Goal: Transaction & Acquisition: Subscribe to service/newsletter

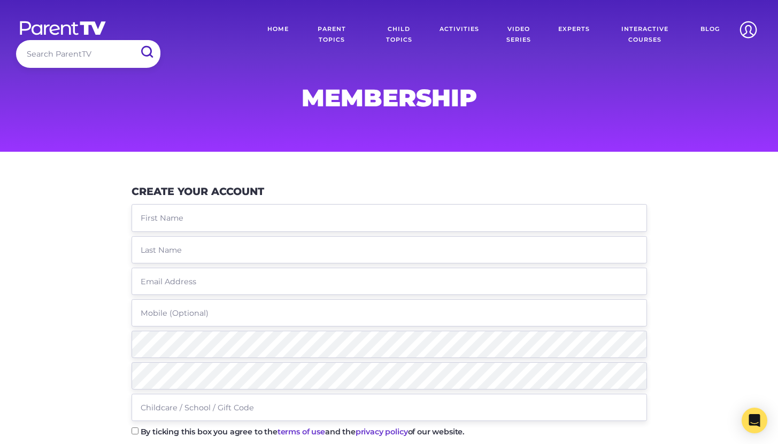
click at [171, 220] on input "text" at bounding box center [390, 217] width 516 height 27
paste input "Stacey Nicoll stacey.nicoll@hotmail.com 0400260742"
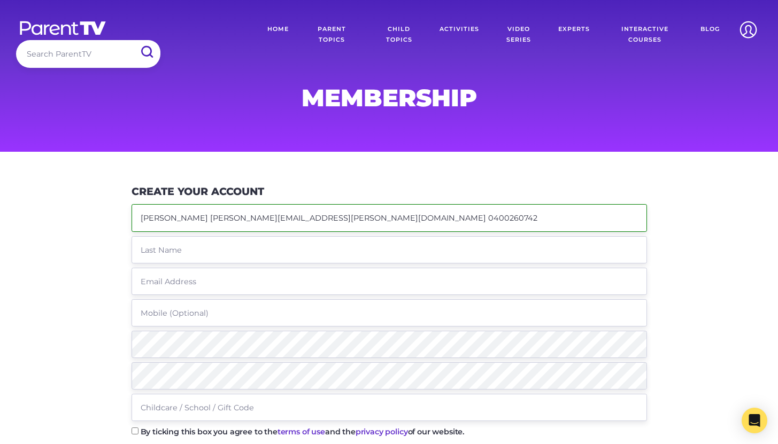
drag, startPoint x: 169, startPoint y: 219, endPoint x: 363, endPoint y: 217, distance: 193.6
click at [363, 217] on input "Stacey Nicoll stacey.nicoll@hotmail.com 0400260742" at bounding box center [390, 217] width 516 height 27
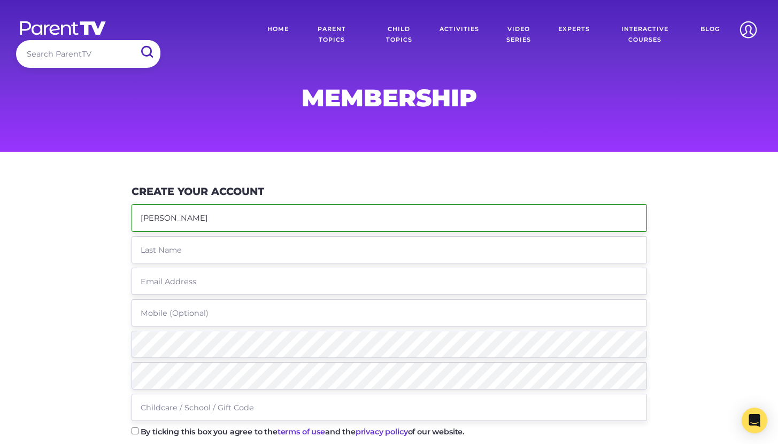
type input "Stacey"
click at [236, 249] on input "text" at bounding box center [390, 249] width 516 height 27
paste input "Nicoll stacey.nicoll@hotmail.com 0400260742"
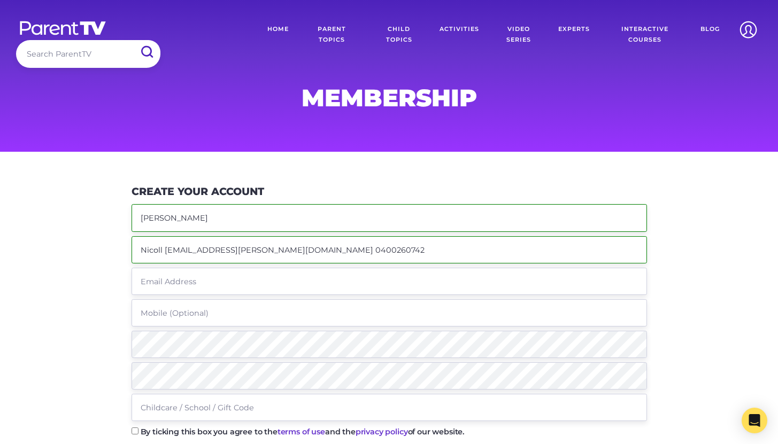
drag, startPoint x: 164, startPoint y: 250, endPoint x: 266, endPoint y: 251, distance: 102.2
click at [266, 251] on input "Nicoll stacey.nicoll@hotmail.com 0400260742" at bounding box center [390, 249] width 516 height 27
type input "Nicoll 0400260742"
click at [202, 285] on input "text" at bounding box center [390, 281] width 516 height 27
paste input "stacey.nicoll@hotmail.com"
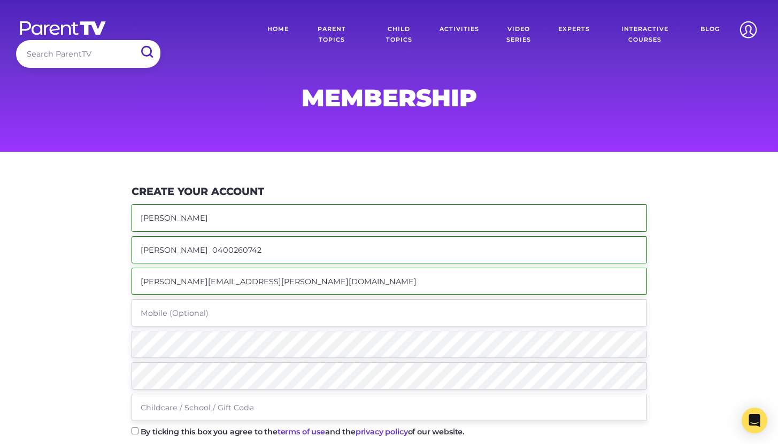
type input "stacey.nicoll@hotmail.com"
drag, startPoint x: 215, startPoint y: 251, endPoint x: 167, endPoint y: 250, distance: 48.2
click at [167, 250] on input "Nicoll 0400260742" at bounding box center [390, 249] width 516 height 27
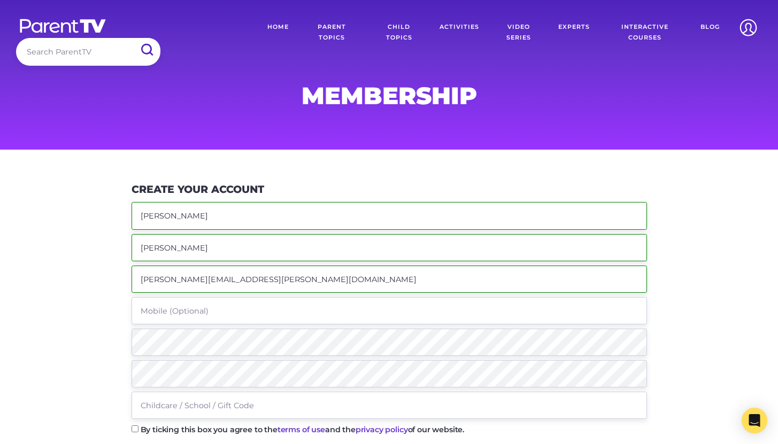
type input "Nicoll"
click at [187, 320] on input "tel" at bounding box center [390, 310] width 516 height 27
paste input "0400260742"
type input "0400260742"
click at [179, 249] on input "Nicoll" at bounding box center [390, 247] width 516 height 27
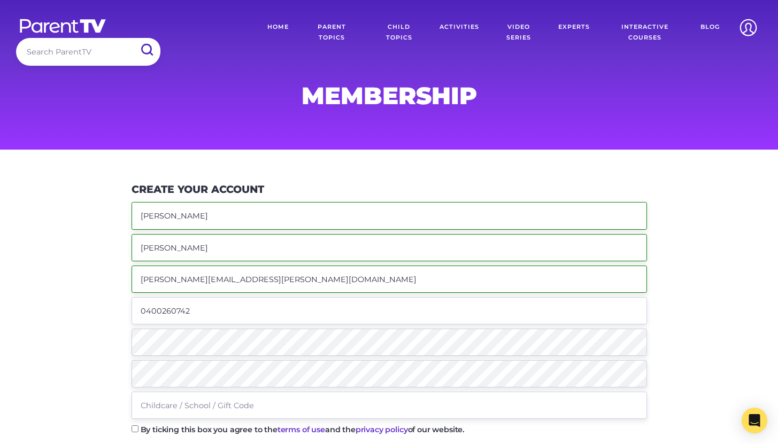
type input "Nicoll"
click at [178, 218] on input "Stacey" at bounding box center [390, 215] width 516 height 27
type input "Stacey"
drag, startPoint x: 257, startPoint y: 282, endPoint x: 133, endPoint y: 283, distance: 123.6
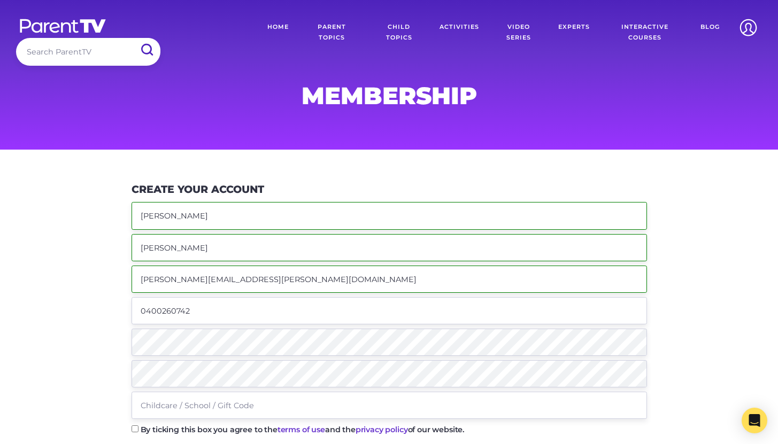
click at [133, 283] on input "stacey.nicoll@hotmail.com" at bounding box center [390, 279] width 516 height 27
click at [180, 411] on input "text" at bounding box center [390, 405] width 516 height 27
paste input "M4rUANog"
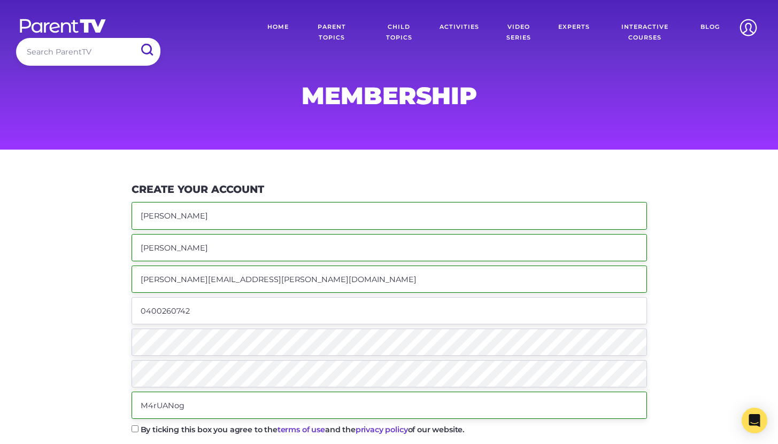
type input "M4rUANog"
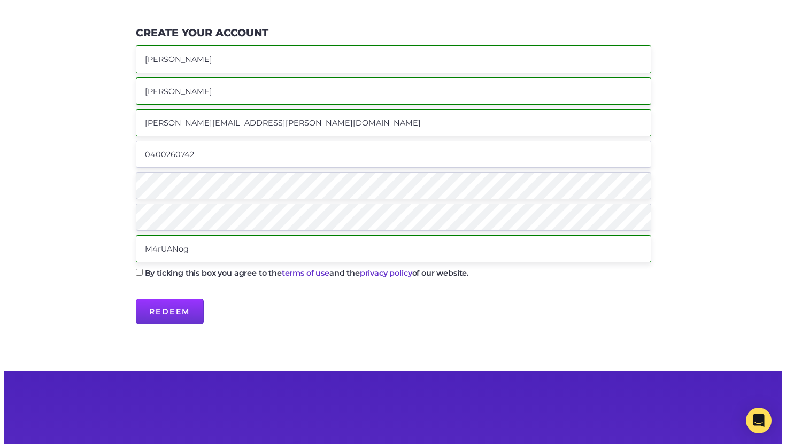
scroll to position [164, 0]
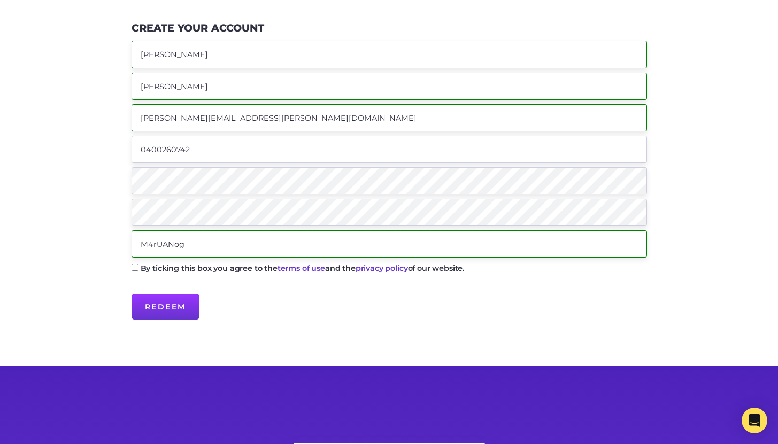
drag, startPoint x: 166, startPoint y: 54, endPoint x: 139, endPoint y: 55, distance: 27.3
click at [139, 55] on input "Stacey" at bounding box center [390, 54] width 516 height 27
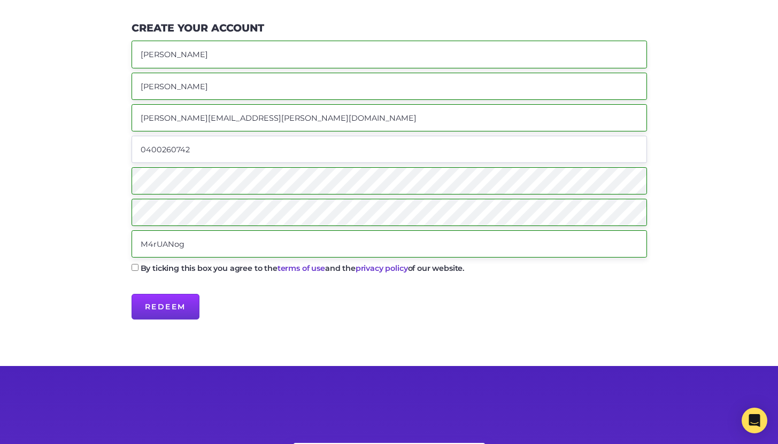
click at [134, 266] on input "By ticking this box you agree to the terms of use and the privacy policy of our…" at bounding box center [135, 267] width 7 height 7
checkbox input "true"
click at [175, 310] on input "Redeem" at bounding box center [166, 307] width 68 height 26
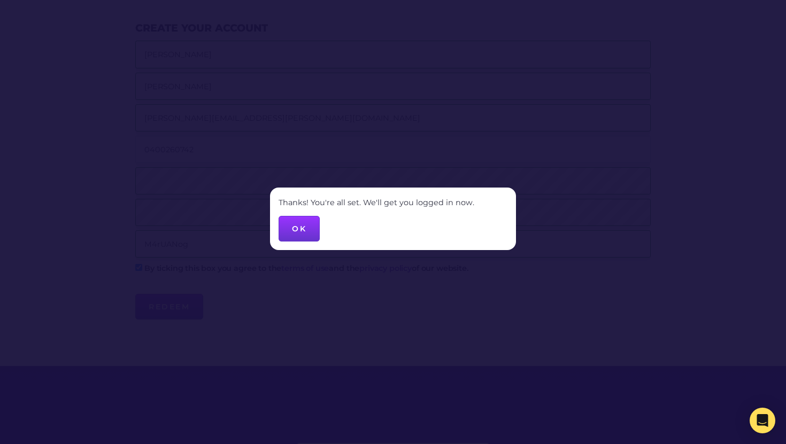
click at [297, 232] on button "OK" at bounding box center [299, 229] width 41 height 26
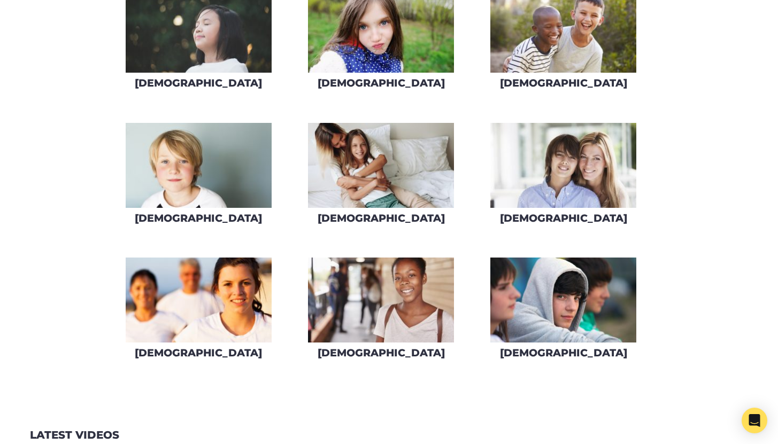
scroll to position [999, 0]
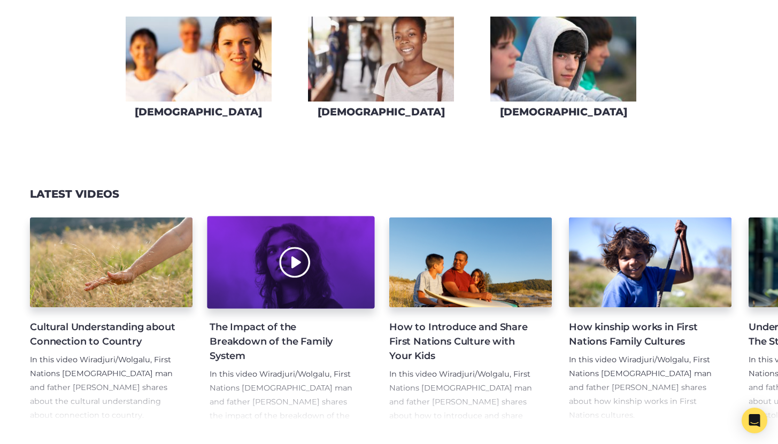
click at [286, 283] on div at bounding box center [290, 263] width 167 height 93
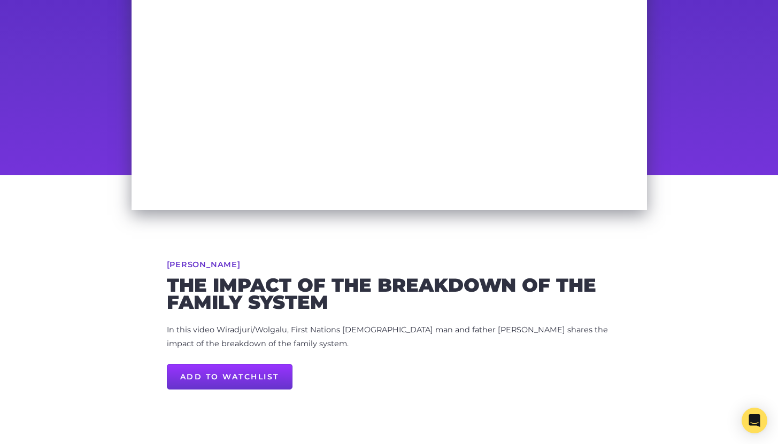
scroll to position [115, 0]
